Goal: Navigation & Orientation: Find specific page/section

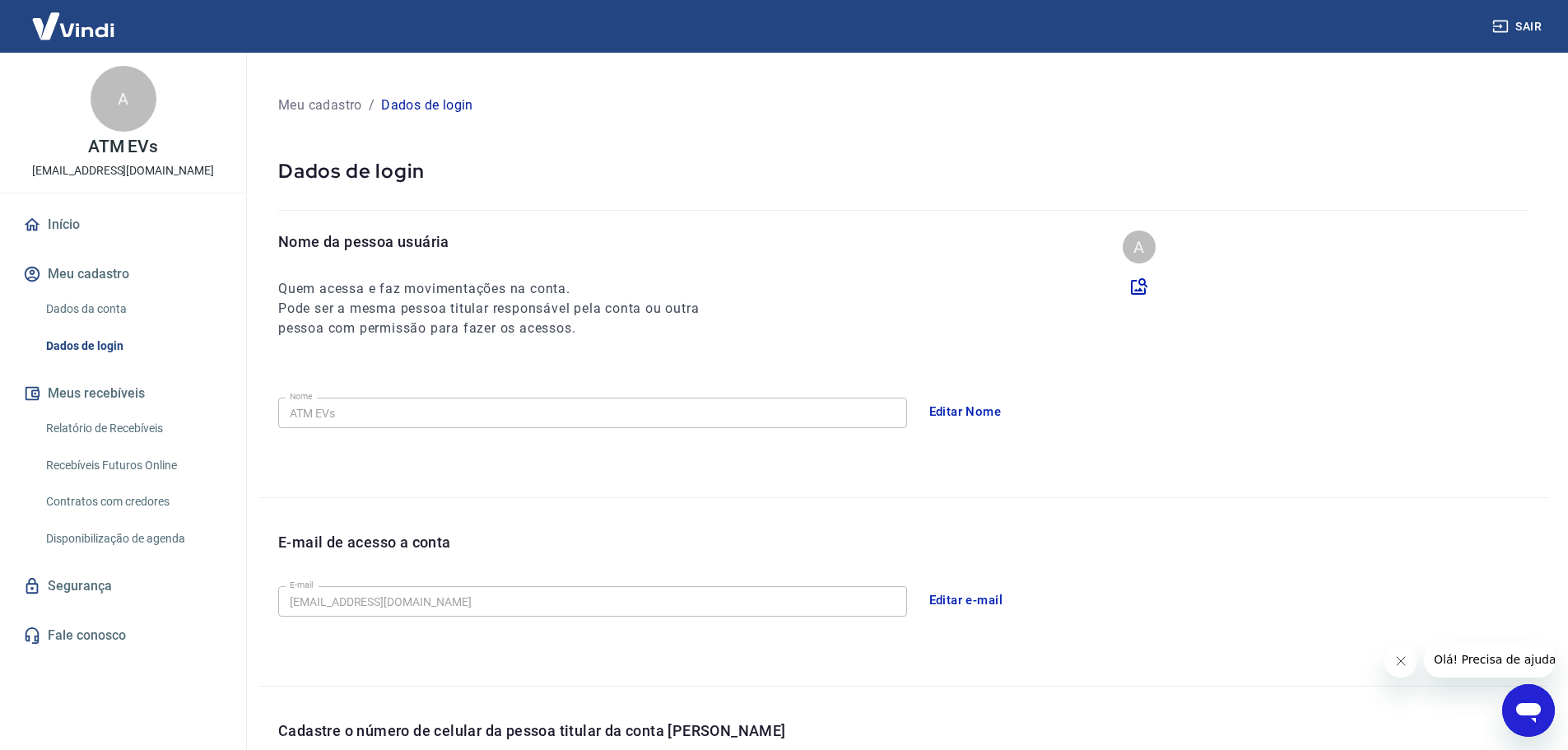
click at [73, 235] on link "Início" at bounding box center [123, 224] width 206 height 36
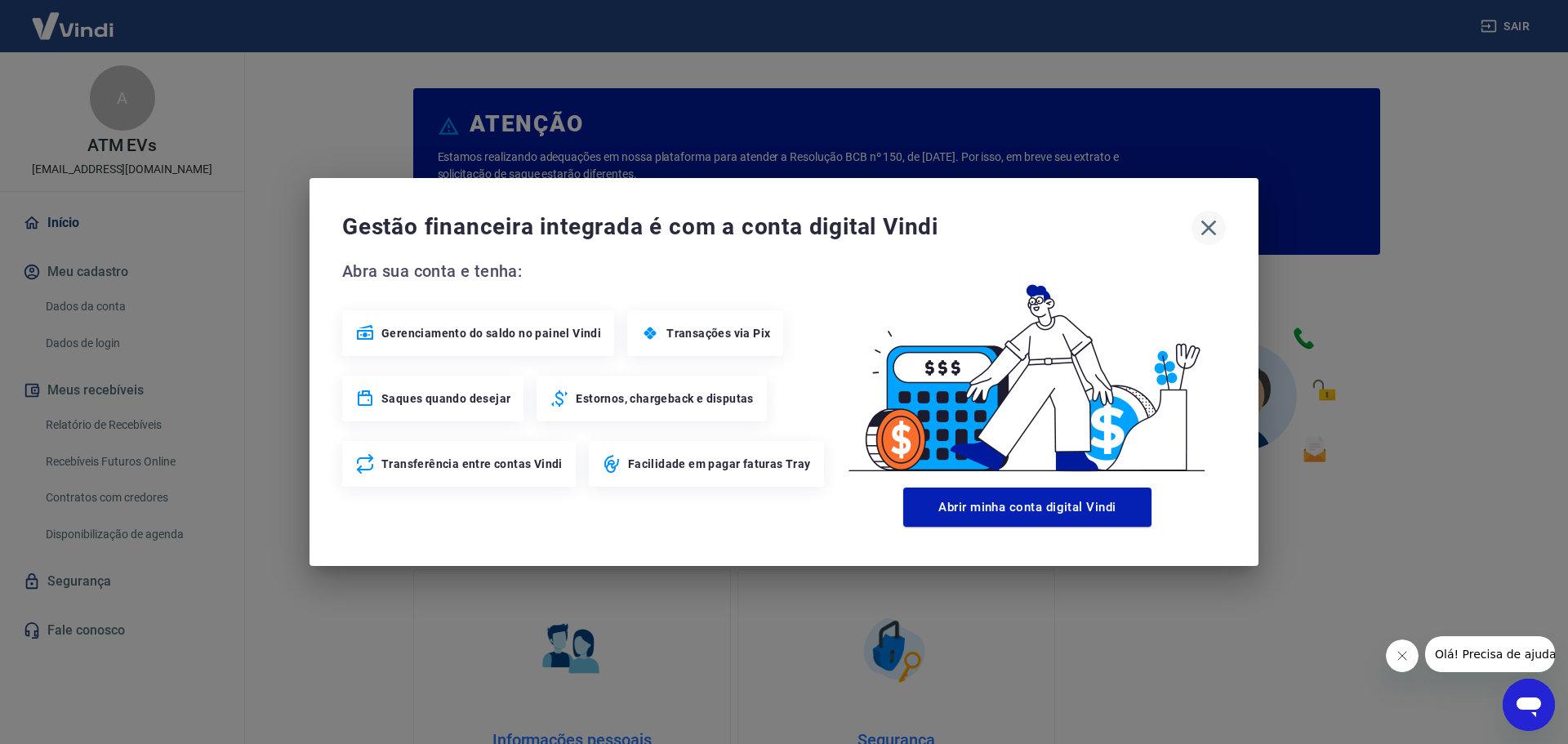
click at [1213, 228] on icon "button" at bounding box center [1208, 228] width 26 height 26
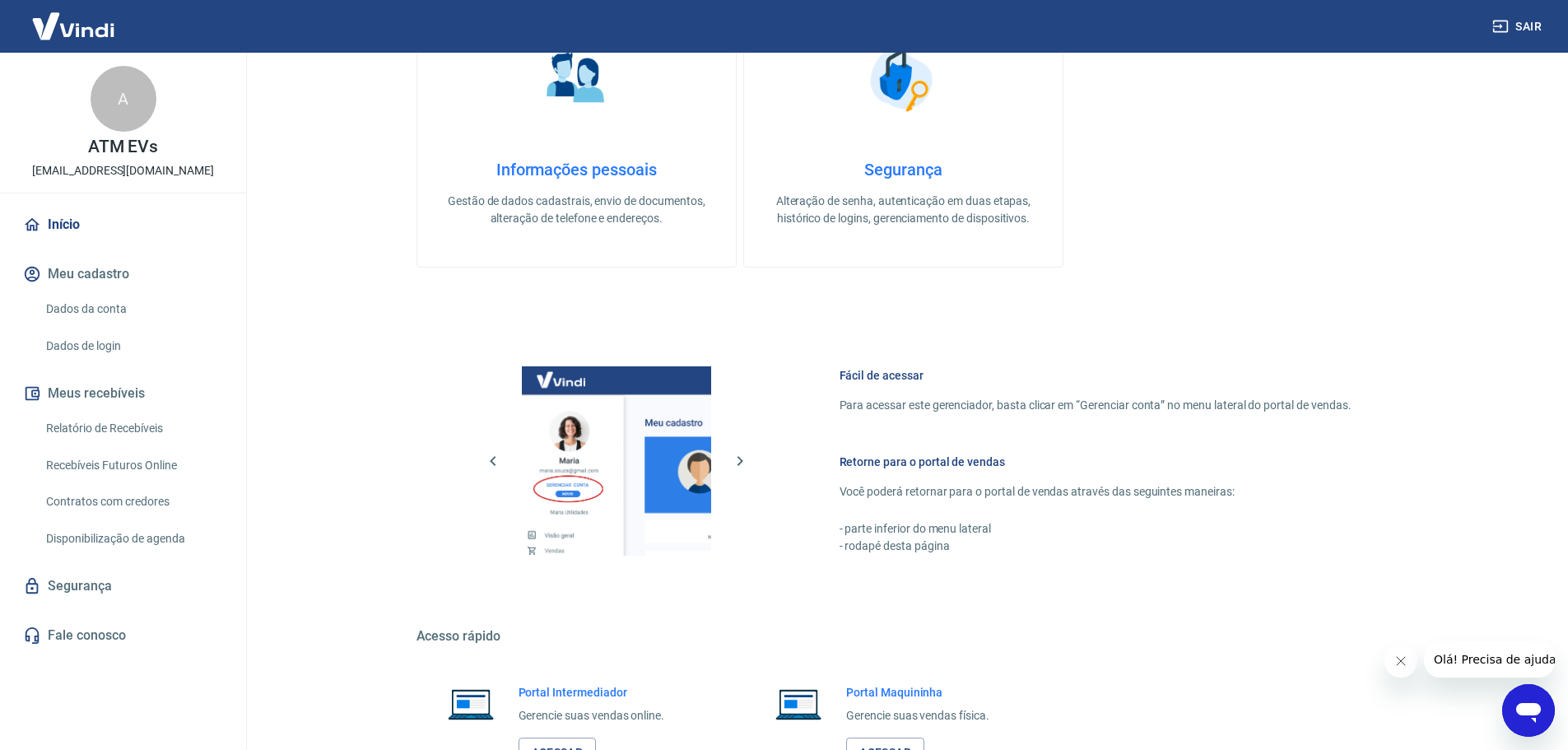
scroll to position [704, 0]
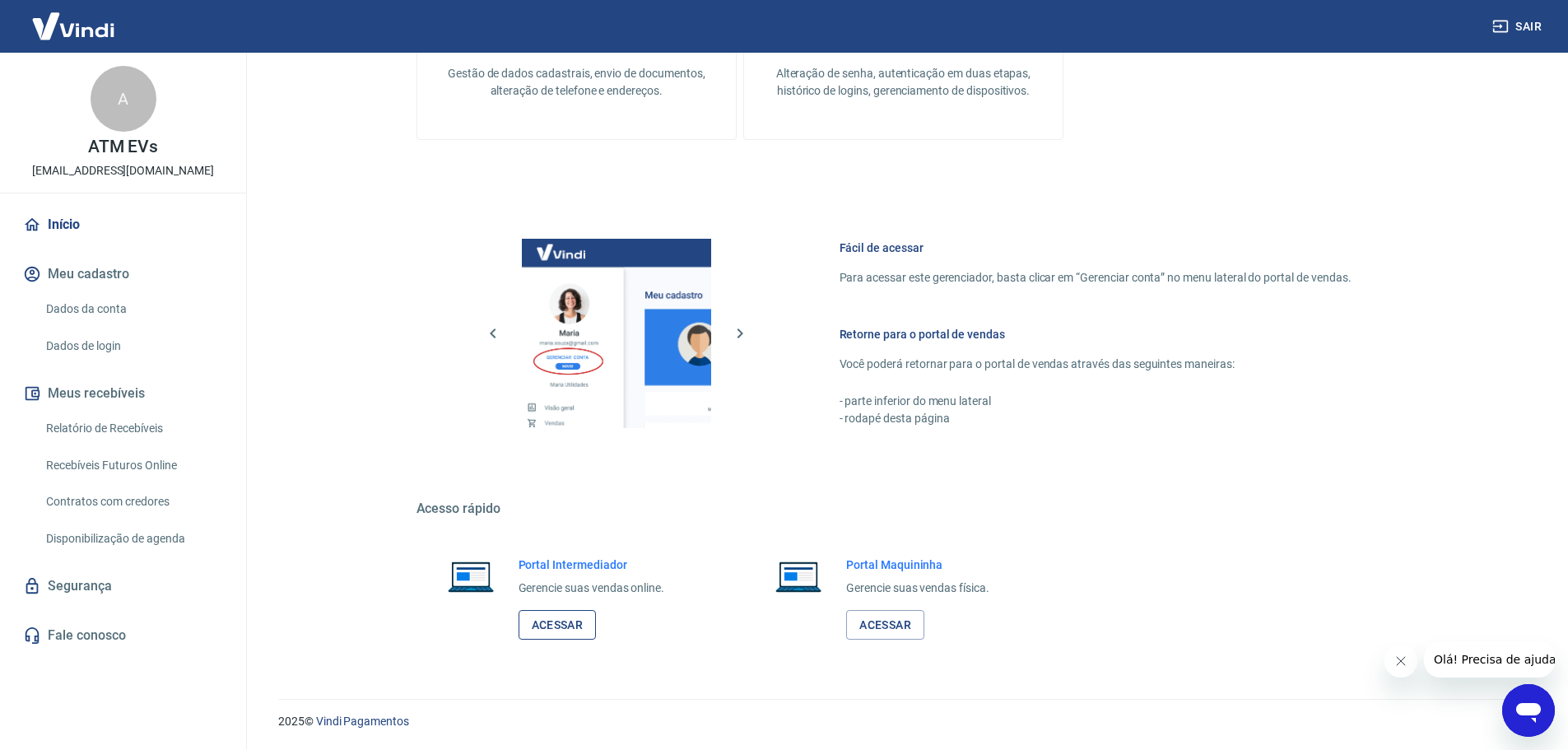
click at [555, 619] on link "Acessar" at bounding box center [558, 625] width 78 height 30
